Goal: Check status: Check status

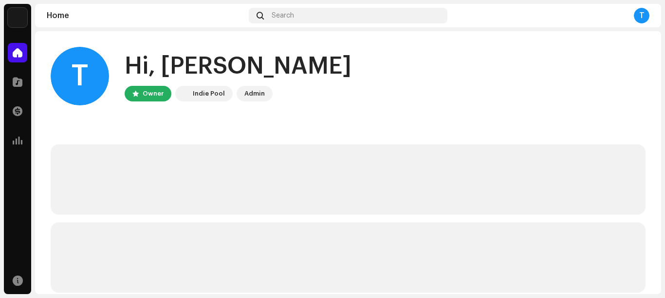
click at [320, 57] on div "T Hi, [PERSON_NAME] Owner Indie Pool Admin" at bounding box center [348, 76] width 595 height 58
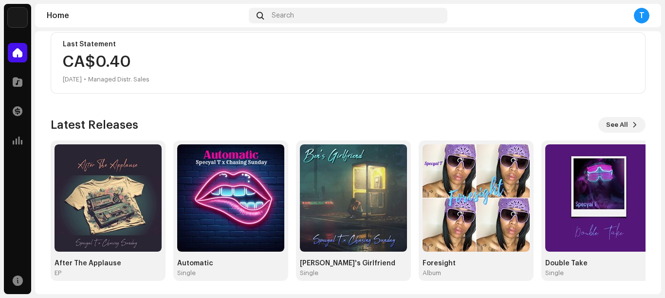
scroll to position [257, 0]
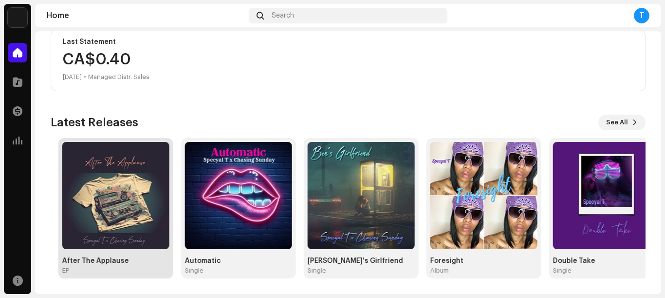
drag, startPoint x: 102, startPoint y: 174, endPoint x: 110, endPoint y: 180, distance: 9.5
click at [110, 180] on img at bounding box center [115, 195] width 107 height 107
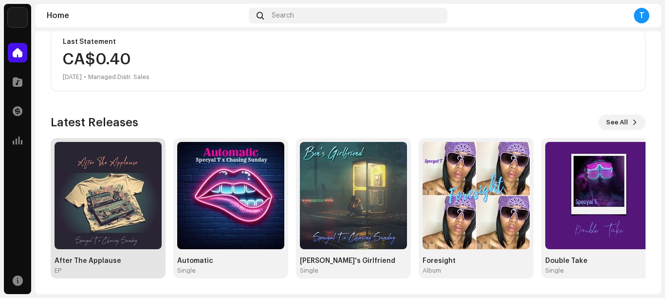
click at [110, 180] on img at bounding box center [108, 195] width 107 height 107
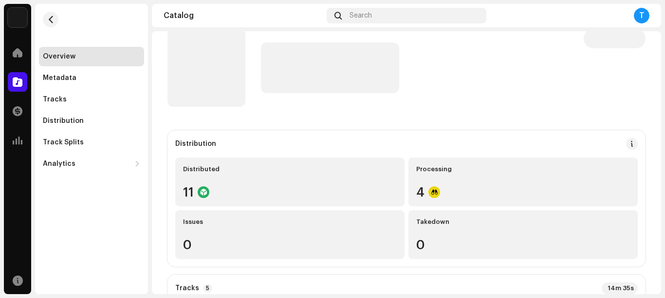
scroll to position [19, 0]
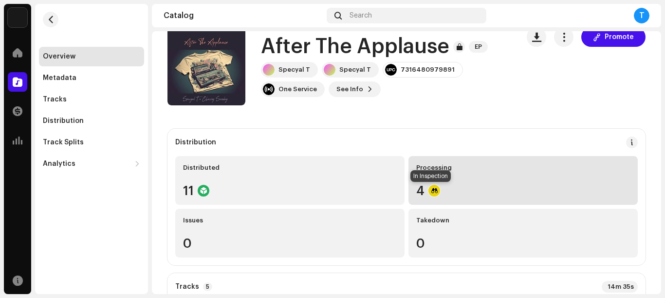
click at [430, 190] on div at bounding box center [435, 191] width 12 height 12
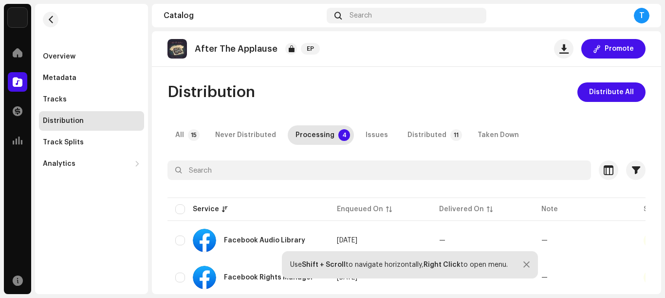
click at [499, 115] on div "Distribution Distribute All All 15 Never Distributed Processing 4 Issues Distri…" at bounding box center [406, 238] width 509 height 312
click at [244, 133] on div "Never Distributed" at bounding box center [245, 134] width 61 height 19
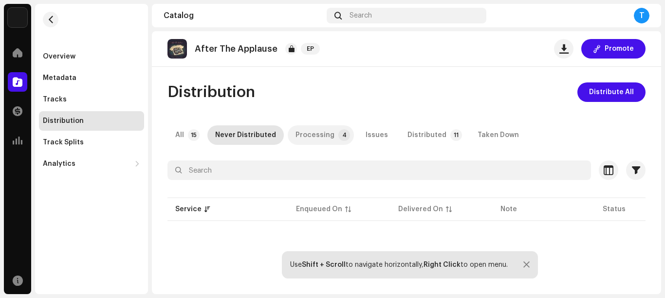
click at [311, 134] on div "Processing" at bounding box center [315, 134] width 39 height 19
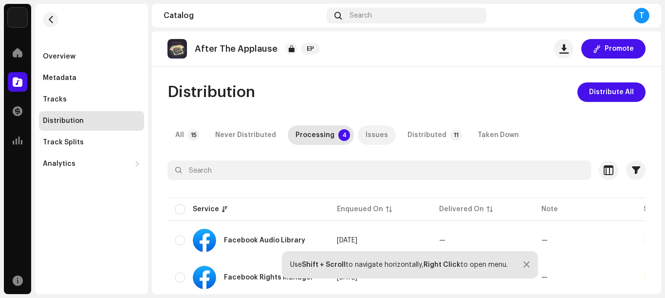
click at [369, 135] on div "Issues" at bounding box center [377, 134] width 22 height 19
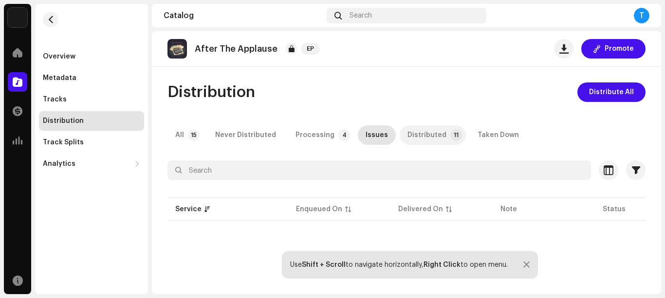
click at [416, 136] on div "Distributed" at bounding box center [427, 134] width 39 height 19
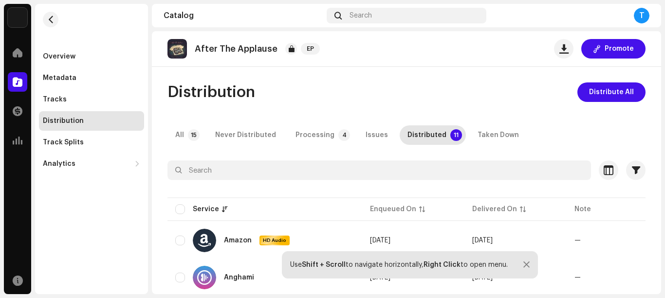
click at [472, 95] on div "Distribution Distribute All" at bounding box center [407, 91] width 478 height 19
click at [314, 134] on div "Processing" at bounding box center [315, 134] width 39 height 19
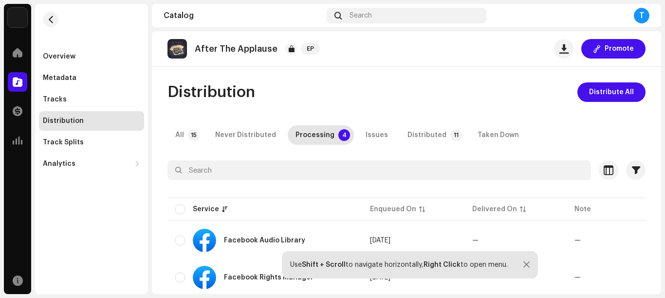
click at [407, 89] on div "Distribution Distribute All" at bounding box center [407, 91] width 478 height 19
